Goal: Task Accomplishment & Management: Use online tool/utility

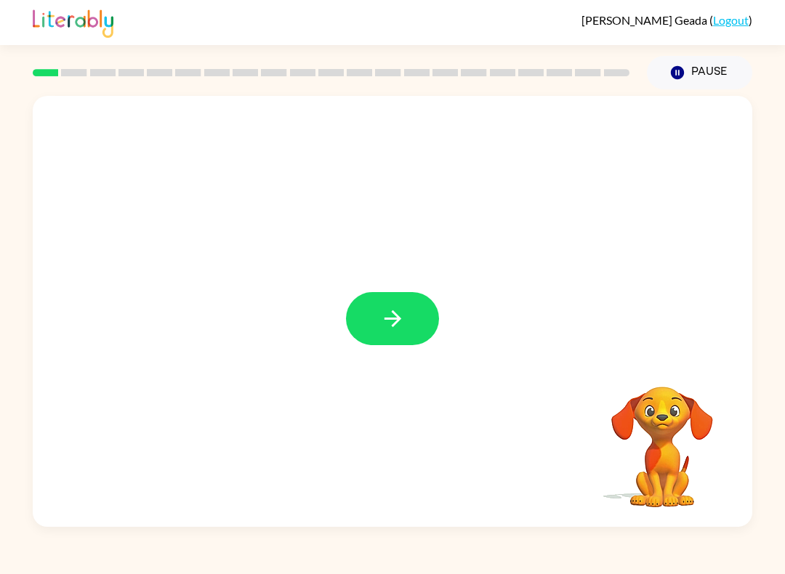
click at [417, 313] on button "button" at bounding box center [392, 318] width 93 height 53
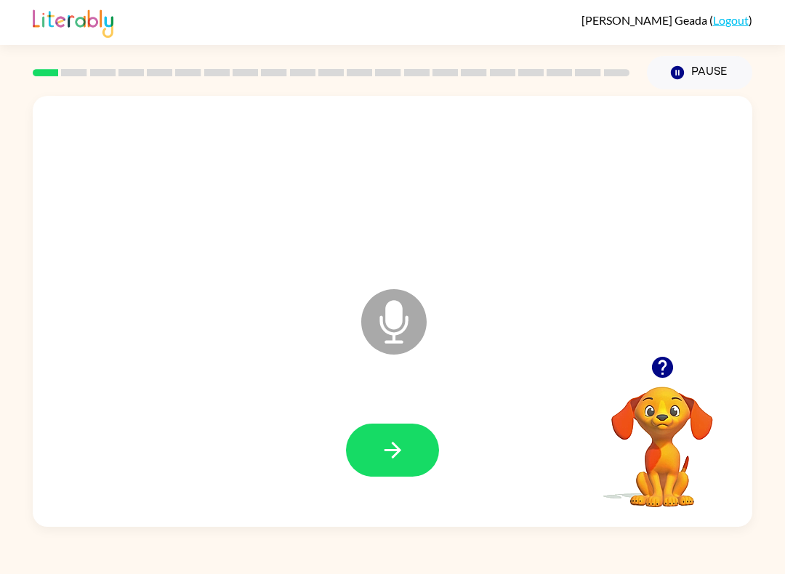
click at [382, 336] on icon at bounding box center [393, 321] width 65 height 65
click at [399, 438] on icon "button" at bounding box center [392, 450] width 25 height 25
click at [409, 446] on button "button" at bounding box center [392, 450] width 93 height 53
click at [401, 460] on icon "button" at bounding box center [392, 450] width 25 height 25
click at [405, 462] on icon "button" at bounding box center [392, 450] width 25 height 25
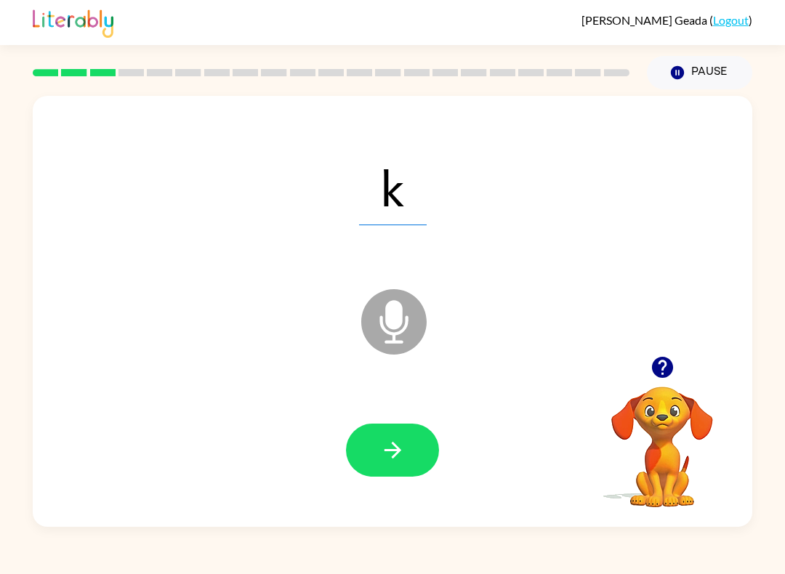
click at [368, 465] on button "button" at bounding box center [392, 450] width 93 height 53
click at [372, 451] on button "button" at bounding box center [392, 450] width 93 height 53
click at [388, 449] on icon "button" at bounding box center [392, 450] width 25 height 25
click at [381, 442] on icon "button" at bounding box center [392, 450] width 25 height 25
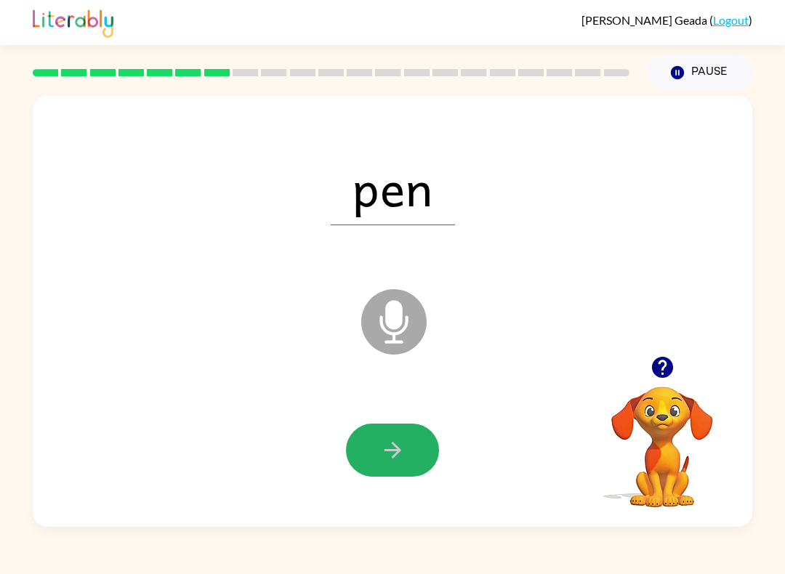
click at [409, 470] on button "button" at bounding box center [392, 450] width 93 height 53
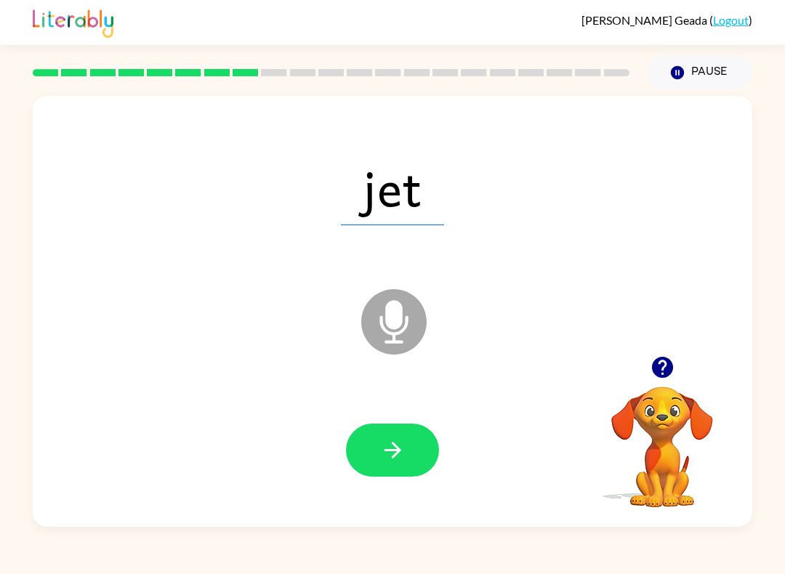
click at [402, 467] on button "button" at bounding box center [392, 450] width 93 height 53
click at [387, 438] on icon "button" at bounding box center [392, 450] width 25 height 25
click at [400, 456] on icon "button" at bounding box center [392, 450] width 25 height 25
click at [391, 462] on icon "button" at bounding box center [392, 450] width 25 height 25
click at [412, 455] on button "button" at bounding box center [392, 450] width 93 height 53
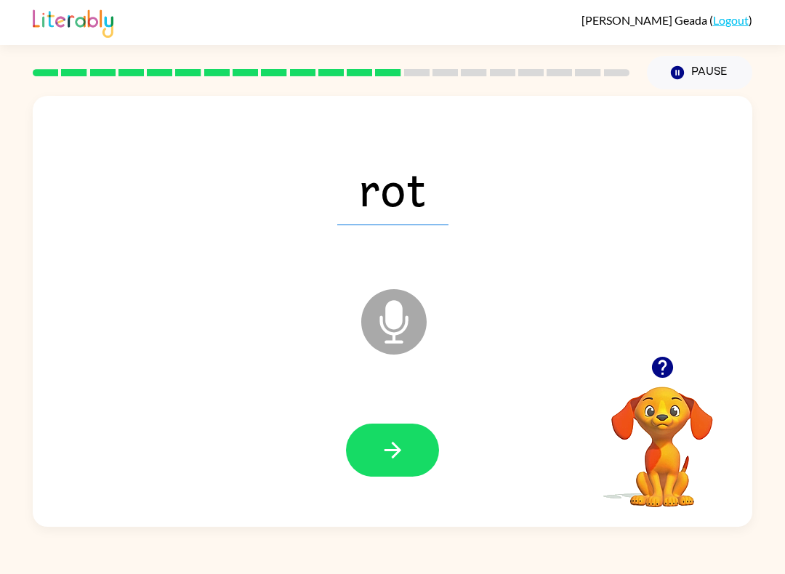
click at [413, 465] on button "button" at bounding box center [392, 450] width 93 height 53
click at [420, 440] on button "button" at bounding box center [392, 450] width 93 height 53
click at [422, 455] on button "button" at bounding box center [392, 450] width 93 height 53
click at [390, 467] on button "button" at bounding box center [392, 450] width 93 height 53
click at [401, 448] on icon "button" at bounding box center [392, 450] width 25 height 25
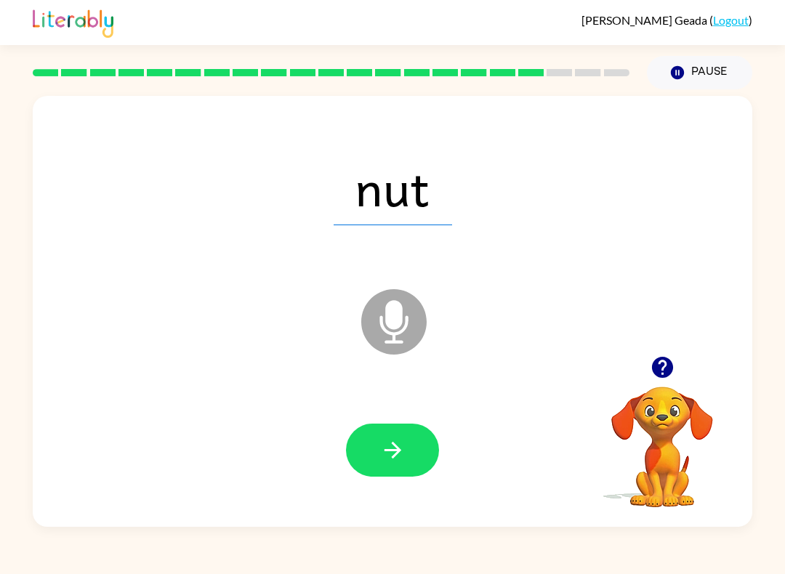
click at [383, 430] on button "button" at bounding box center [392, 450] width 93 height 53
click at [396, 441] on icon "button" at bounding box center [392, 450] width 25 height 25
click at [382, 462] on icon "button" at bounding box center [392, 450] width 25 height 25
